Goal: Find specific page/section: Find specific page/section

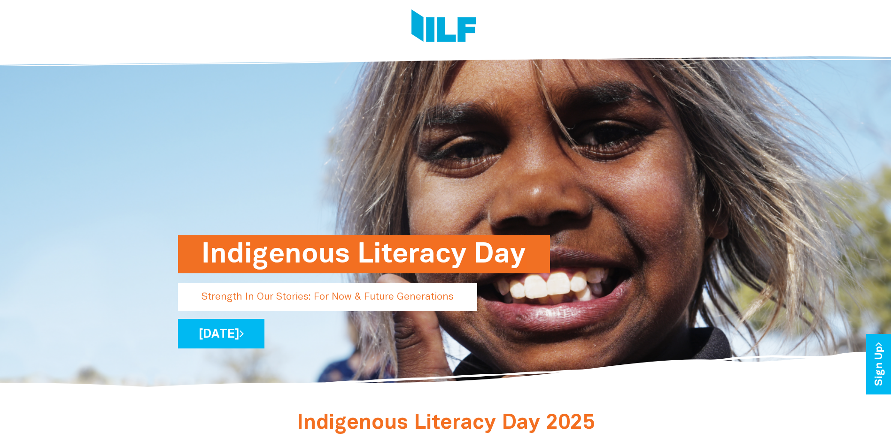
click at [447, 27] on img at bounding box center [443, 26] width 65 height 35
click at [264, 337] on link "[DATE]" at bounding box center [221, 334] width 86 height 30
